Goal: Task Accomplishment & Management: Manage account settings

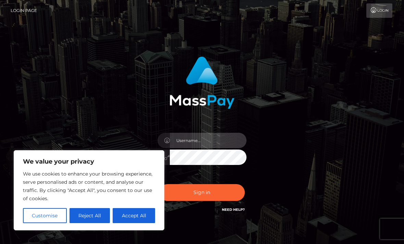
click at [198, 141] on input "text" at bounding box center [208, 140] width 77 height 15
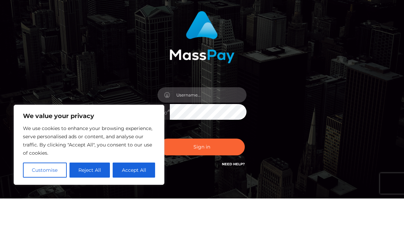
scroll to position [77, 0]
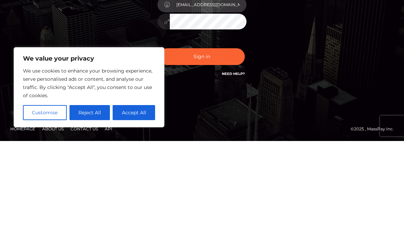
type input "[EMAIL_ADDRESS][DOMAIN_NAME]"
click at [223, 151] on button "Sign in" at bounding box center [202, 159] width 86 height 17
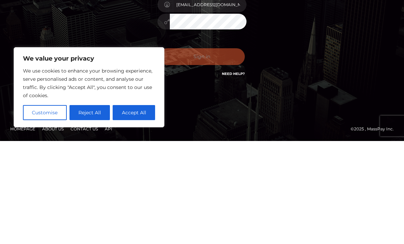
scroll to position [32, 0]
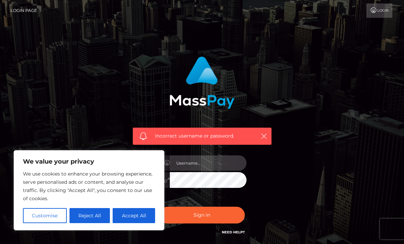
click at [228, 159] on input "text" at bounding box center [208, 162] width 77 height 15
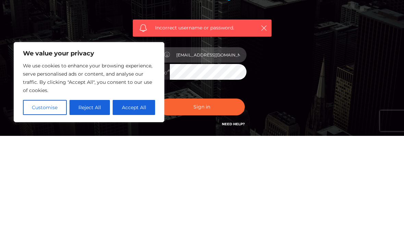
type input "[EMAIL_ADDRESS][DOMAIN_NAME]"
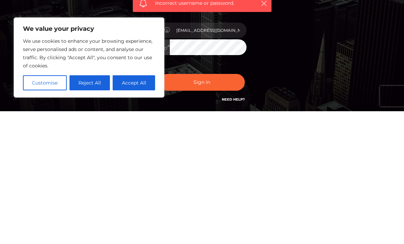
click at [227, 207] on button "Sign in" at bounding box center [202, 215] width 86 height 17
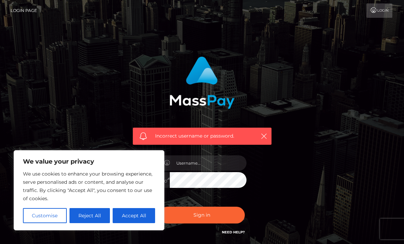
click at [266, 139] on icon "button" at bounding box center [264, 136] width 7 height 7
click at [263, 140] on button "button" at bounding box center [264, 136] width 9 height 9
click at [267, 135] on icon "button" at bounding box center [264, 136] width 7 height 7
click at [267, 136] on icon "button" at bounding box center [264, 136] width 7 height 7
click at [138, 213] on button "Accept All" at bounding box center [134, 215] width 42 height 15
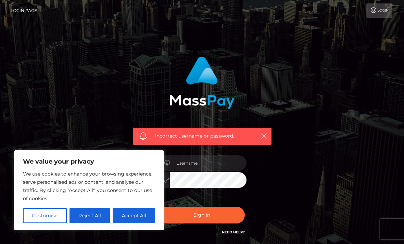
checkbox input "true"
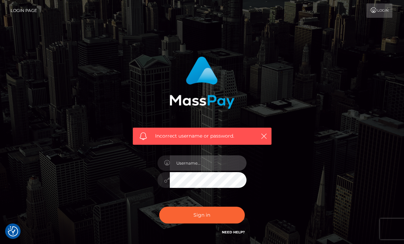
click at [195, 162] on input "text" at bounding box center [208, 162] width 77 height 15
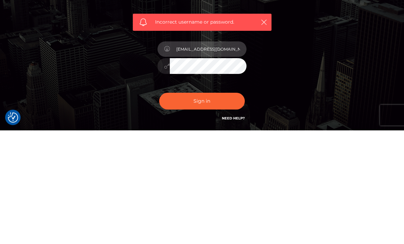
type input "[EMAIL_ADDRESS][DOMAIN_NAME]"
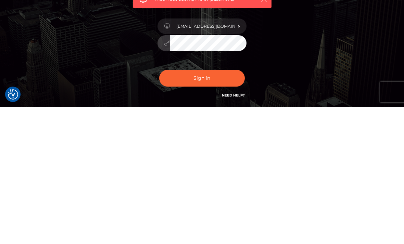
click at [220, 207] on button "Sign in" at bounding box center [202, 215] width 86 height 17
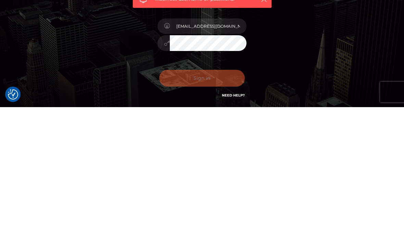
scroll to position [55, 0]
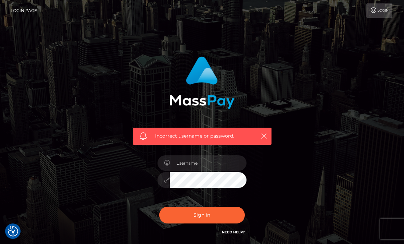
click at [232, 231] on link "Need Help?" at bounding box center [233, 232] width 23 height 4
